Goal: Find specific page/section: Find specific page/section

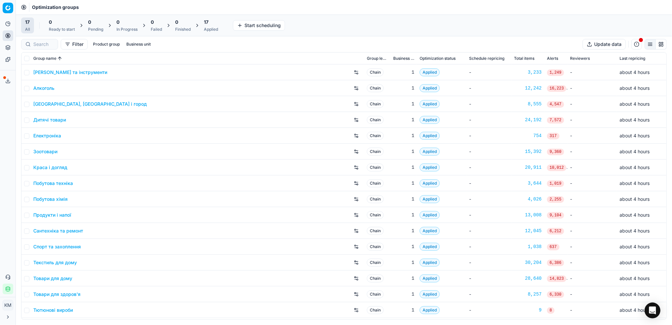
click at [50, 167] on link "Краса і догляд" at bounding box center [50, 167] width 34 height 7
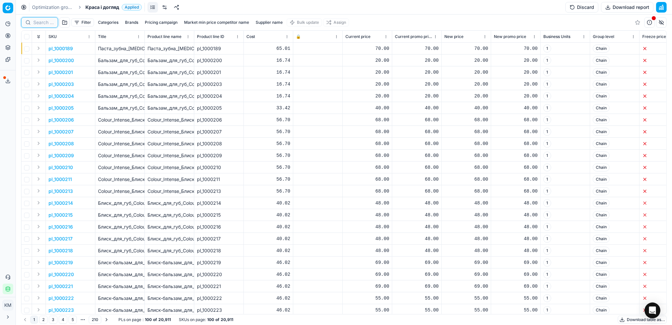
click at [43, 22] on input at bounding box center [43, 22] width 20 height 7
paste input "661905"
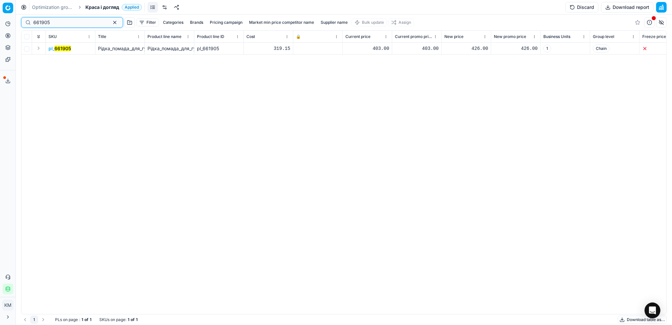
type input "661905"
click at [70, 48] on mark "661905" at bounding box center [62, 49] width 16 height 6
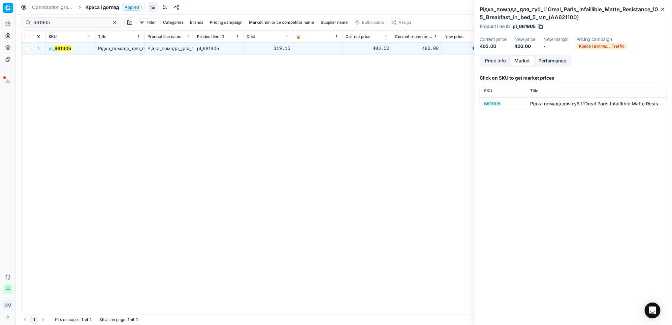
click at [524, 62] on button "Market" at bounding box center [522, 61] width 24 height 10
click at [494, 107] on td "661905" at bounding box center [503, 103] width 46 height 12
click at [498, 105] on div "661905" at bounding box center [503, 103] width 38 height 7
